Goal: Find specific page/section: Find specific page/section

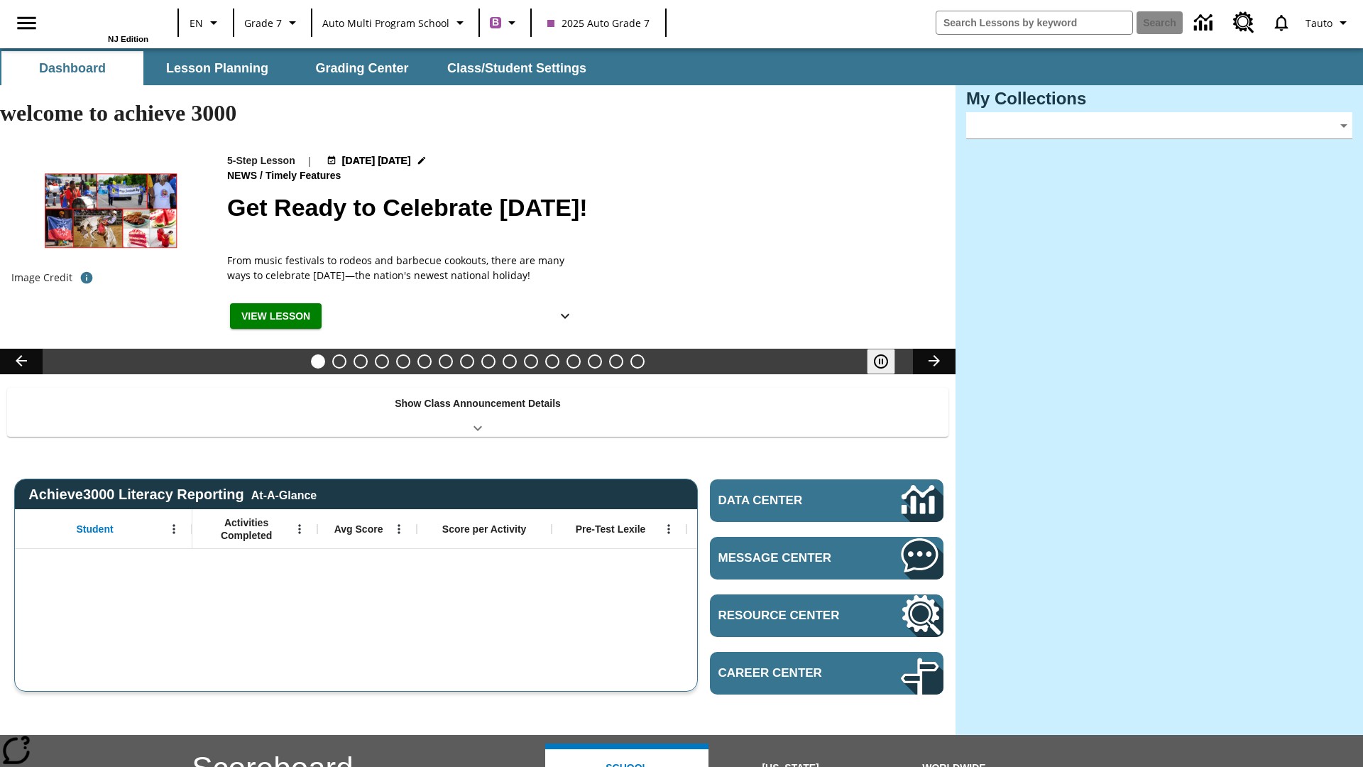
type input "-1"
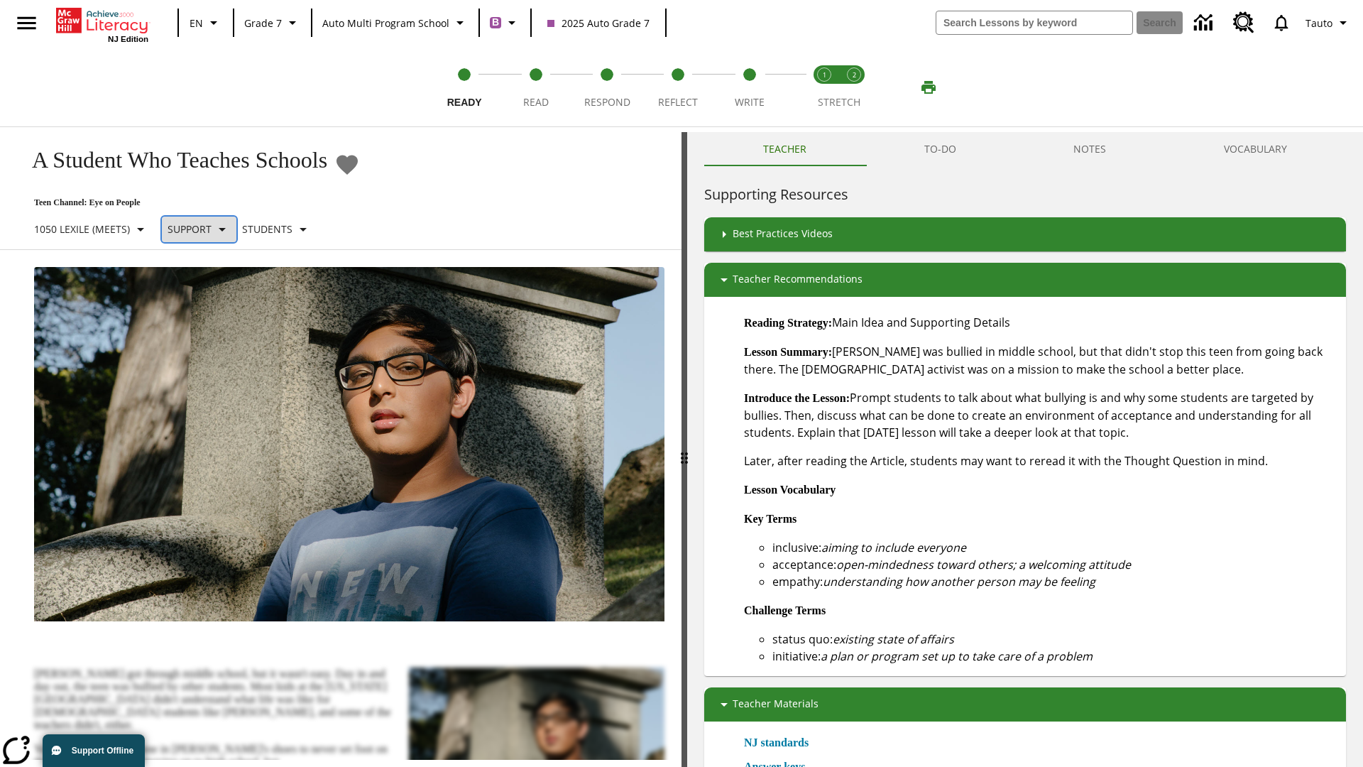
click at [206, 229] on p "Support" at bounding box center [190, 229] width 44 height 15
click at [94, 229] on p "1050 Lexile (Meets)" at bounding box center [82, 229] width 96 height 15
click at [206, 229] on p "Support" at bounding box center [190, 229] width 44 height 15
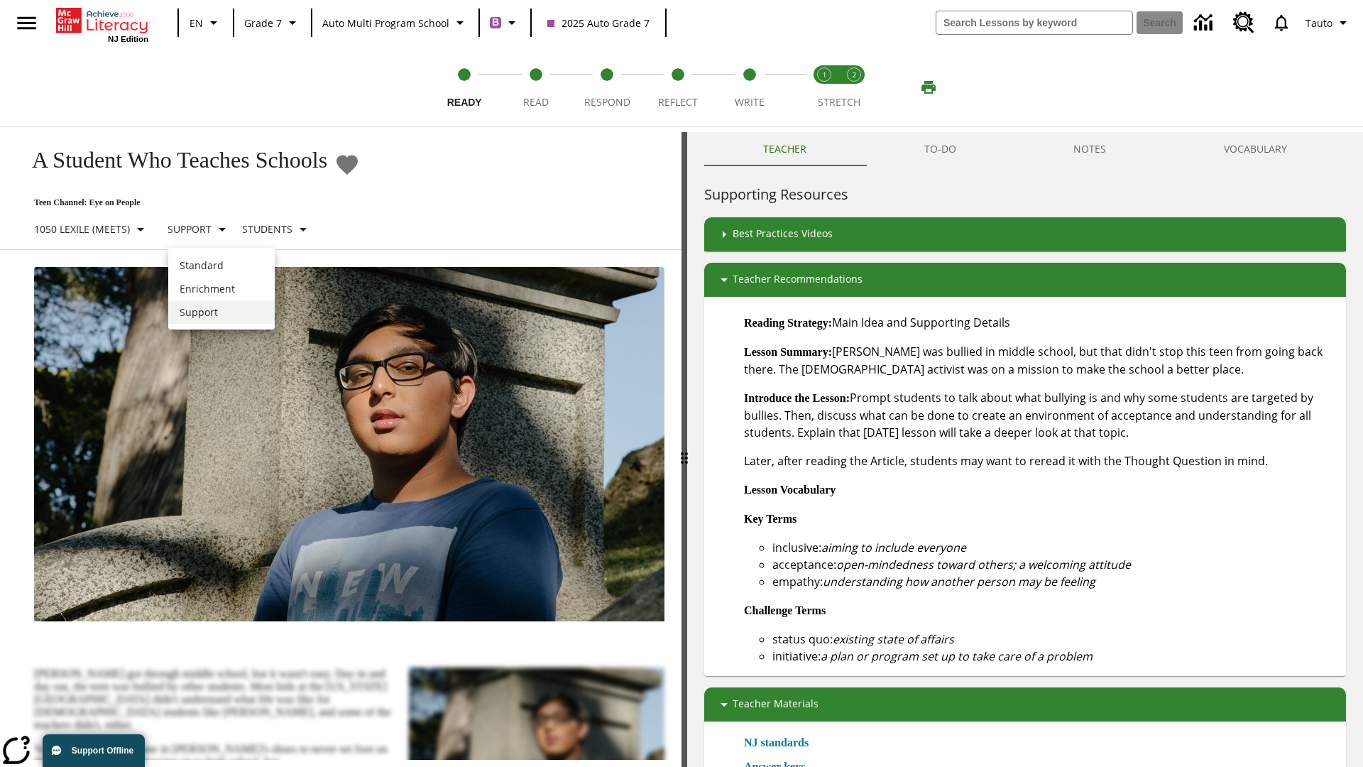
click at [222, 288] on p "Enrichment" at bounding box center [222, 288] width 84 height 15
